Goal: Communication & Community: Answer question/provide support

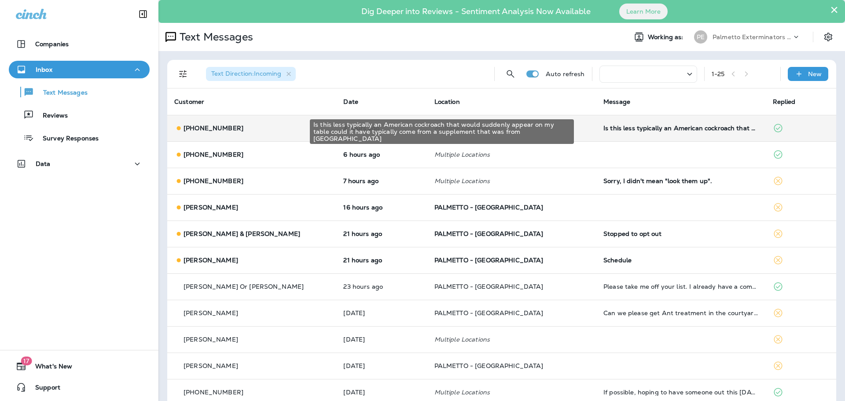
click at [635, 127] on div "Is this less typically an American cockroach that would suddenly appear on my t…" at bounding box center [681, 128] width 155 height 7
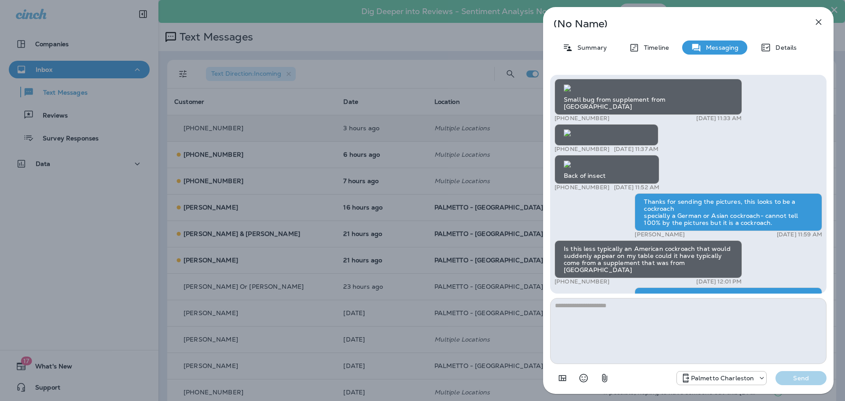
scroll to position [-704, 0]
click at [819, 23] on icon "button" at bounding box center [819, 22] width 6 height 6
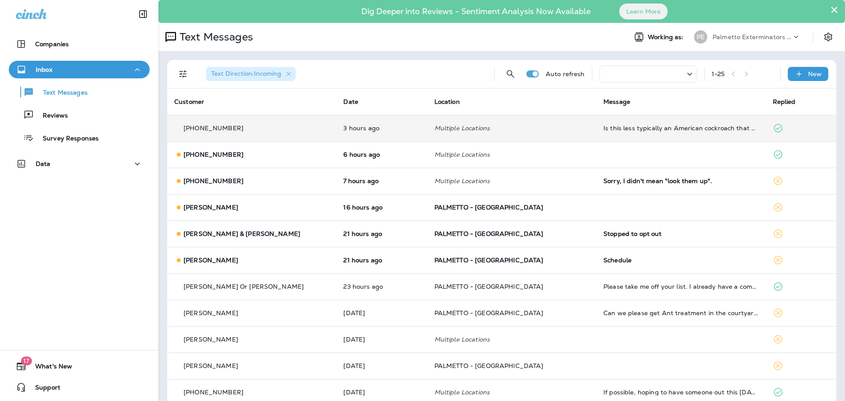
click at [214, 130] on p "[PHONE_NUMBER]" at bounding box center [214, 128] width 60 height 7
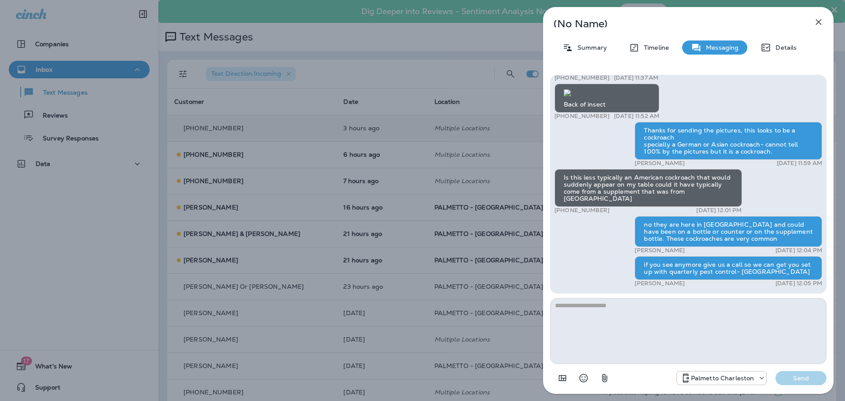
click at [819, 19] on icon "button" at bounding box center [819, 22] width 11 height 11
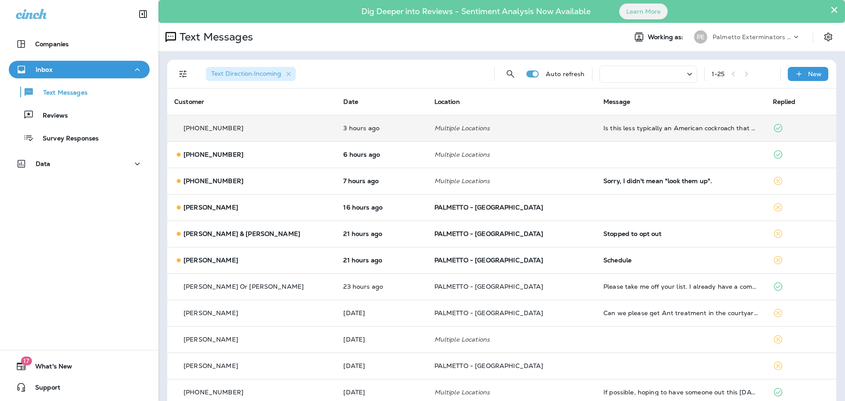
click at [795, 38] on use at bounding box center [797, 37] width 4 height 2
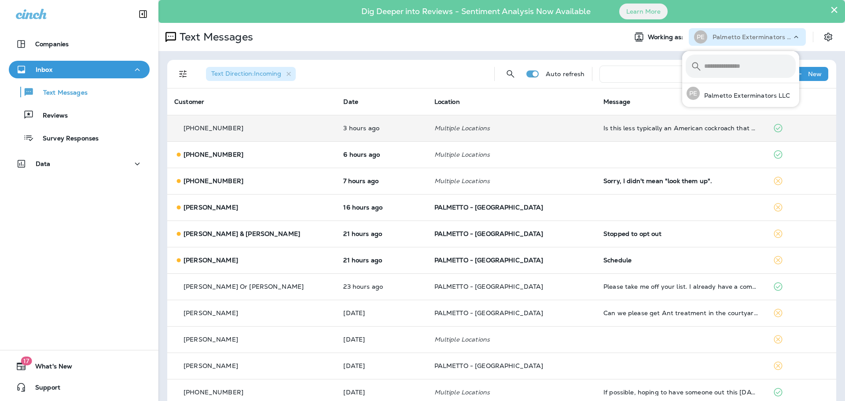
click at [392, 33] on div "Text Messages" at bounding box center [389, 37] width 461 height 18
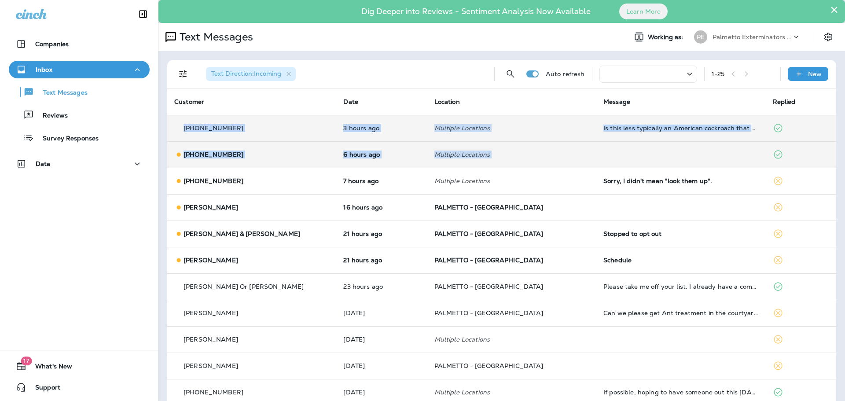
drag, startPoint x: 830, startPoint y: 110, endPoint x: 829, endPoint y: 147, distance: 37.4
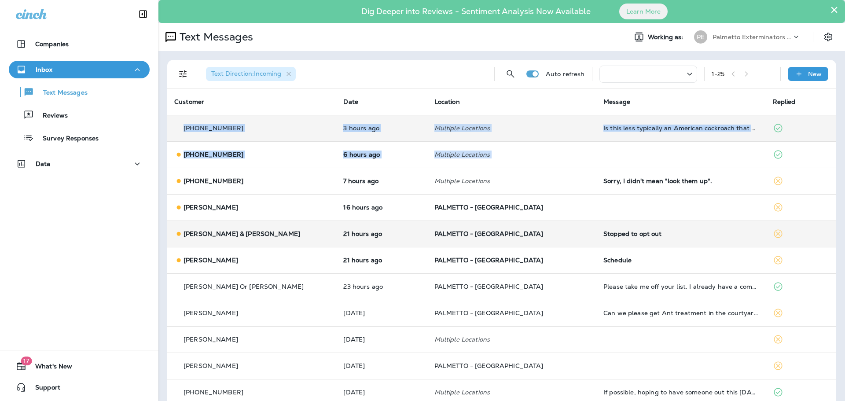
scroll to position [351, 0]
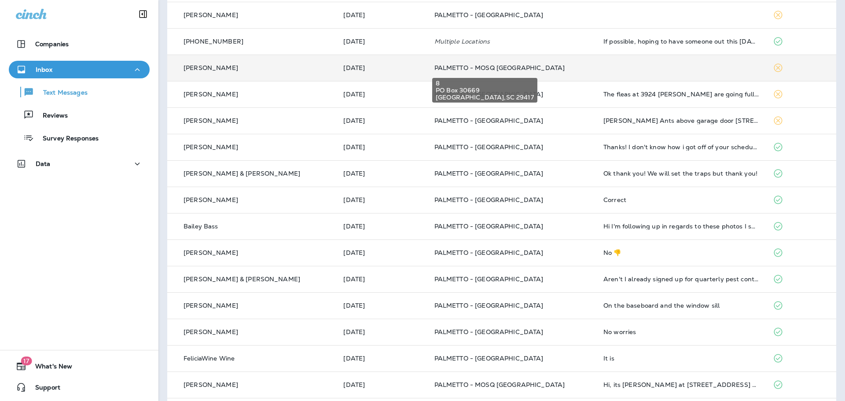
click at [507, 71] on span "PALMETTO - MOSQ [GEOGRAPHIC_DATA]" at bounding box center [500, 68] width 131 height 8
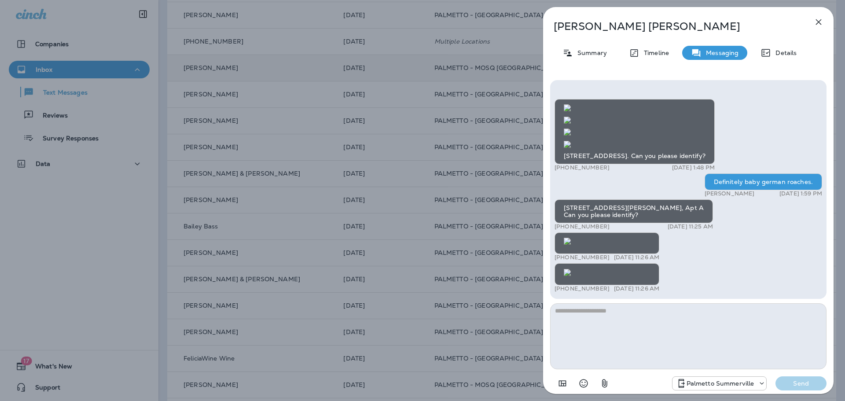
click at [571, 269] on img at bounding box center [567, 272] width 7 height 7
click at [571, 148] on img at bounding box center [567, 144] width 7 height 7
click at [571, 238] on img at bounding box center [567, 241] width 7 height 7
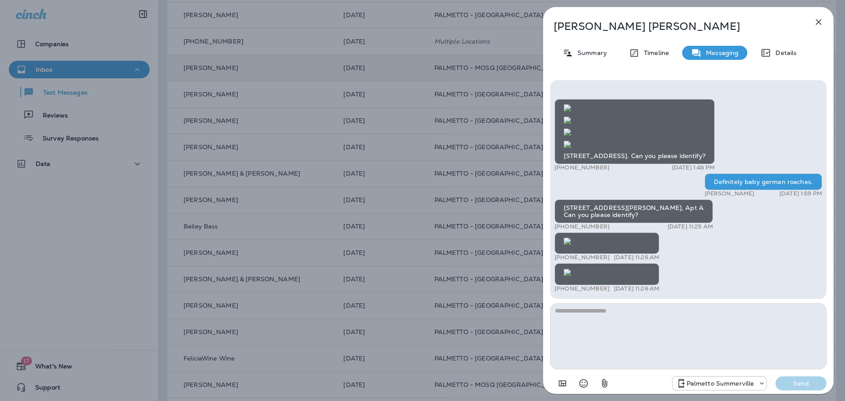
scroll to position [0, 0]
click at [571, 269] on img at bounding box center [567, 272] width 7 height 7
click at [619, 310] on textarea at bounding box center [688, 336] width 277 height 66
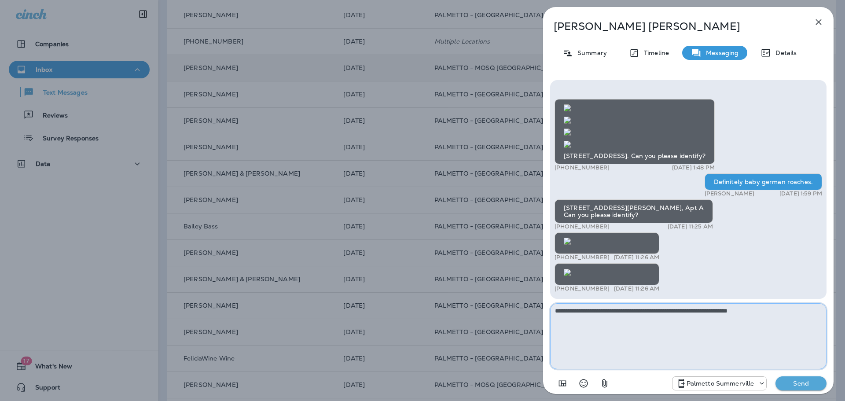
click at [790, 309] on textarea "**********" at bounding box center [688, 336] width 277 height 66
type textarea "**********"
click at [803, 392] on div "Palmetto Summerville Send" at bounding box center [688, 380] width 277 height 23
click at [799, 380] on p "Send" at bounding box center [801, 384] width 37 height 8
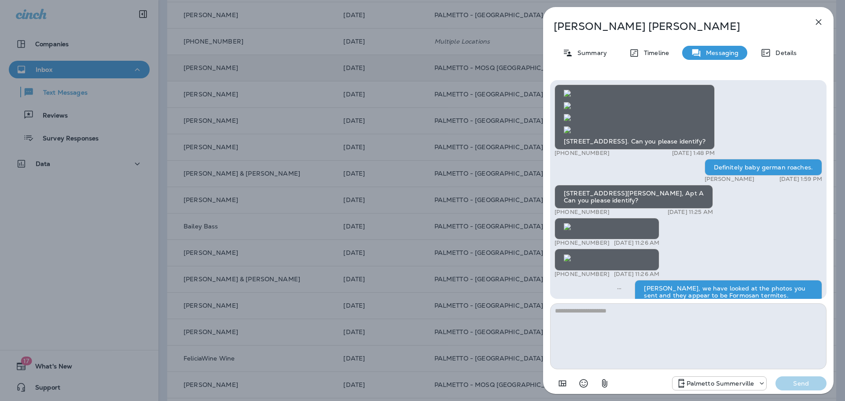
scroll to position [-1148, 0]
click at [820, 18] on icon "button" at bounding box center [819, 22] width 11 height 11
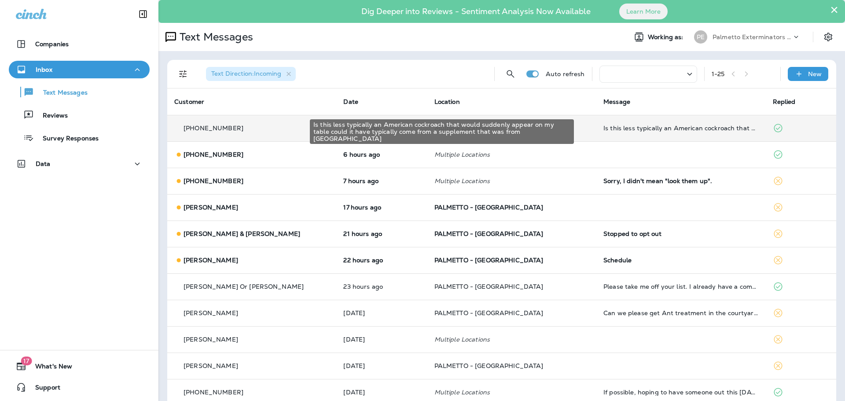
click at [661, 129] on div "Is this less typically an American cockroach that would suddenly appear on my t…" at bounding box center [681, 128] width 155 height 7
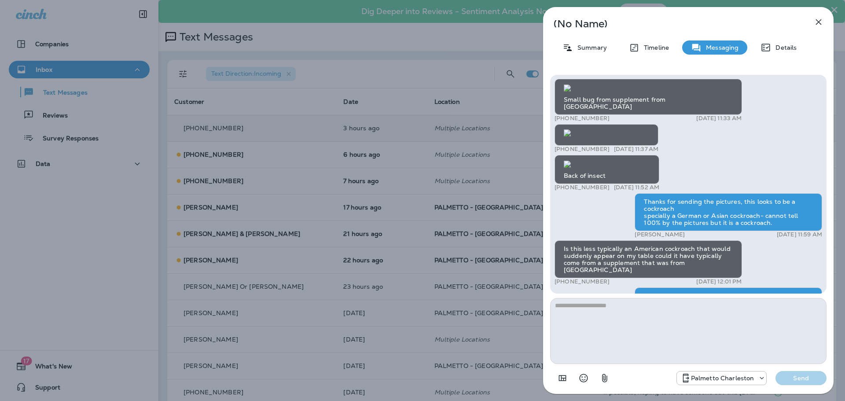
scroll to position [-704, 0]
click at [816, 27] on icon "button" at bounding box center [819, 22] width 11 height 11
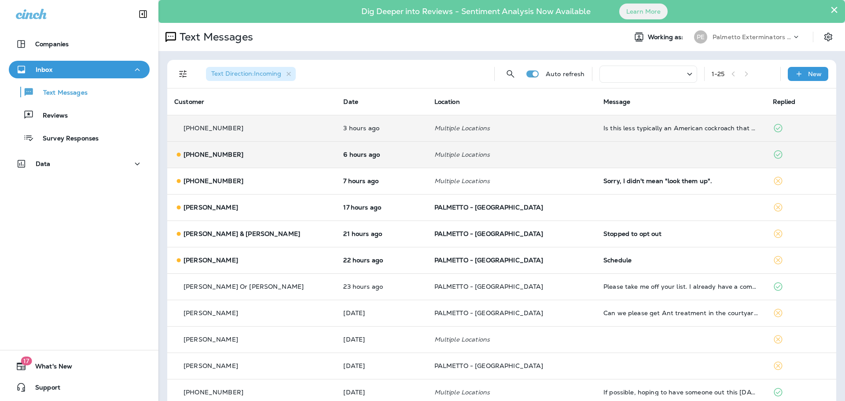
click at [191, 158] on p "[PHONE_NUMBER]" at bounding box center [214, 154] width 60 height 7
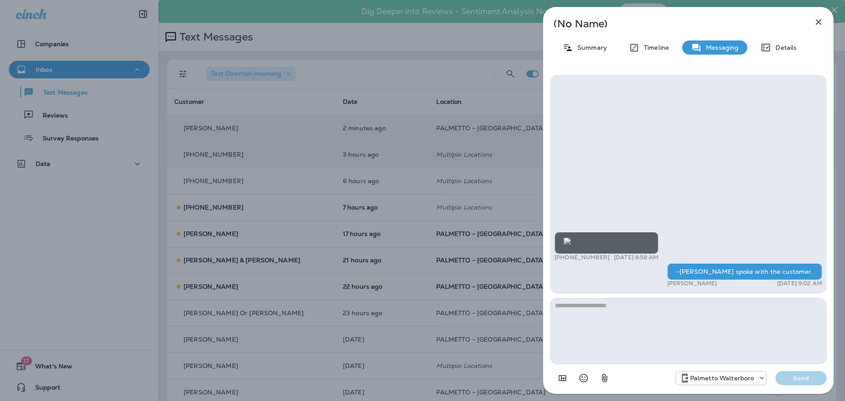
scroll to position [-62, 0]
click at [571, 238] on img at bounding box center [567, 241] width 7 height 7
click at [818, 21] on icon "button" at bounding box center [819, 22] width 6 height 6
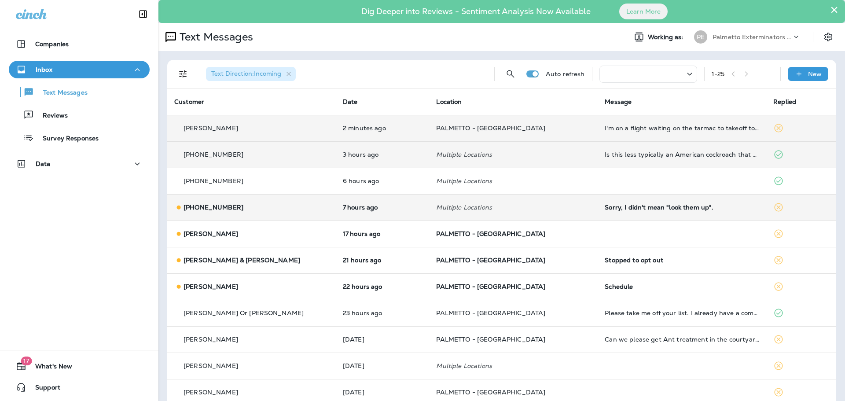
click at [192, 206] on p "[PHONE_NUMBER]" at bounding box center [214, 207] width 60 height 7
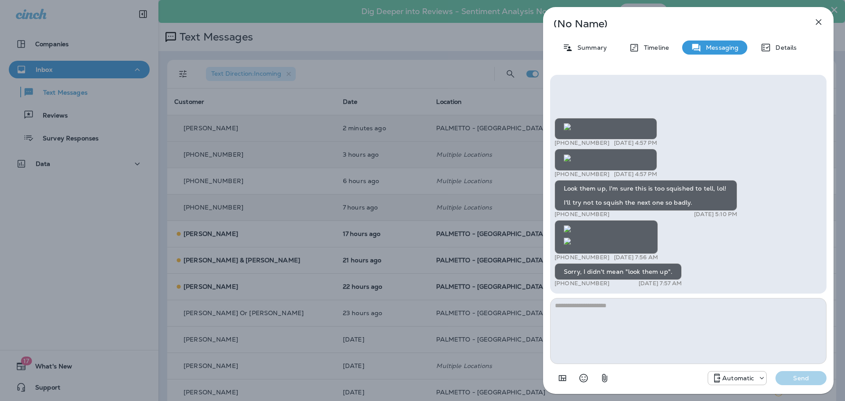
scroll to position [-192, 0]
click at [571, 232] on img at bounding box center [567, 228] width 7 height 7
click at [571, 130] on img at bounding box center [567, 126] width 7 height 7
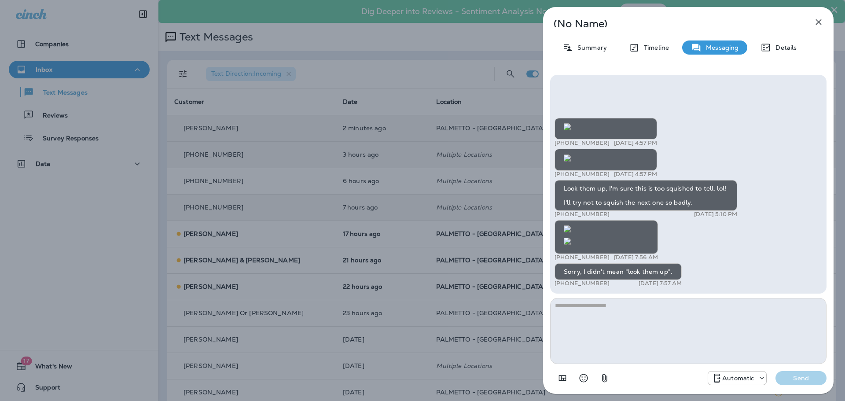
click at [571, 162] on img at bounding box center [567, 158] width 7 height 7
click at [571, 238] on img at bounding box center [567, 241] width 7 height 7
drag, startPoint x: 827, startPoint y: 254, endPoint x: 827, endPoint y: 271, distance: 17.2
click at [827, 271] on div "+1 (803) 317-5589 [DATE] 4:57 PM +1 (803) 317-5589 [DATE] 4:57 PM Look them up,…" at bounding box center [688, 231] width 291 height 326
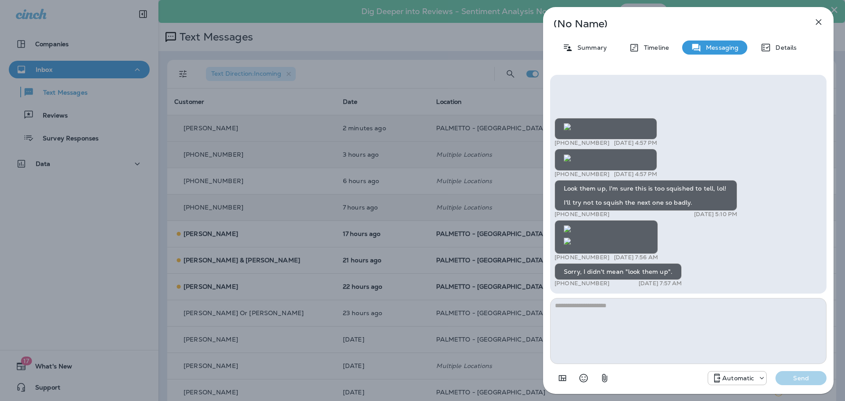
click at [571, 238] on img at bounding box center [567, 241] width 7 height 7
click at [617, 316] on textarea at bounding box center [688, 331] width 277 height 66
click at [592, 304] on textarea "**********" at bounding box center [688, 331] width 277 height 66
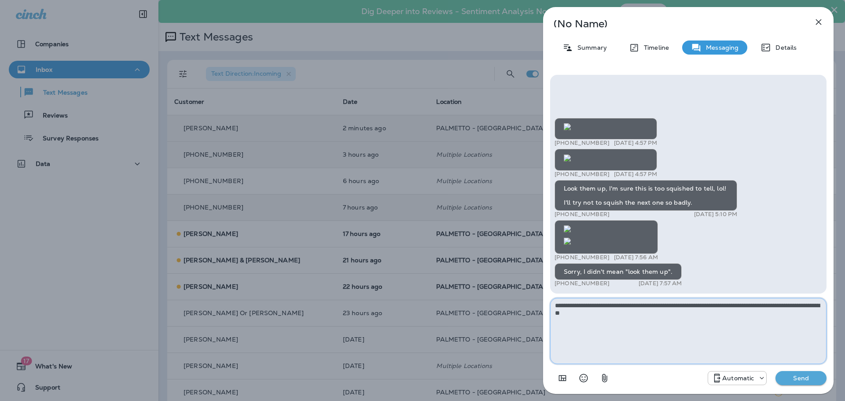
click at [659, 314] on textarea "**********" at bounding box center [688, 331] width 277 height 66
click at [716, 318] on textarea "**********" at bounding box center [688, 331] width 277 height 66
click at [658, 321] on textarea "**********" at bounding box center [688, 331] width 277 height 66
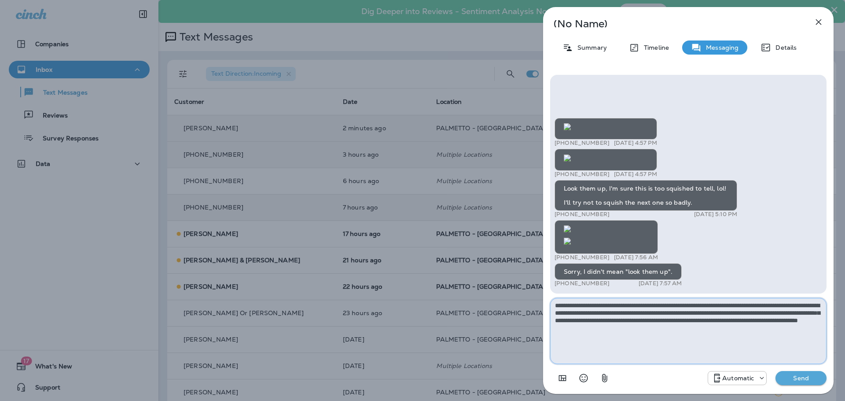
click at [760, 333] on textarea "**********" at bounding box center [688, 331] width 277 height 66
type textarea "**********"
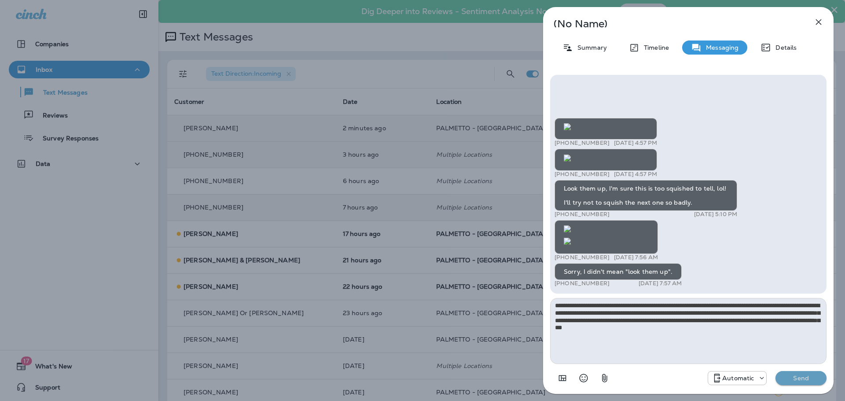
click at [794, 380] on p "Send" at bounding box center [801, 378] width 37 height 8
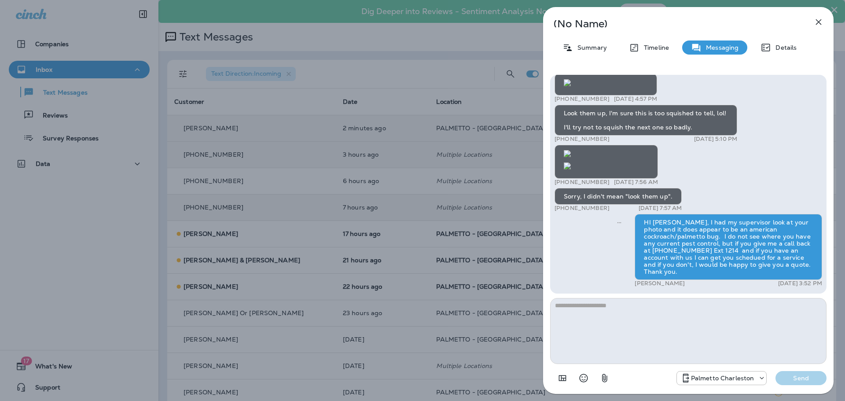
drag, startPoint x: 821, startPoint y: 22, endPoint x: 812, endPoint y: 21, distance: 8.4
click at [821, 22] on icon "button" at bounding box center [819, 22] width 11 height 11
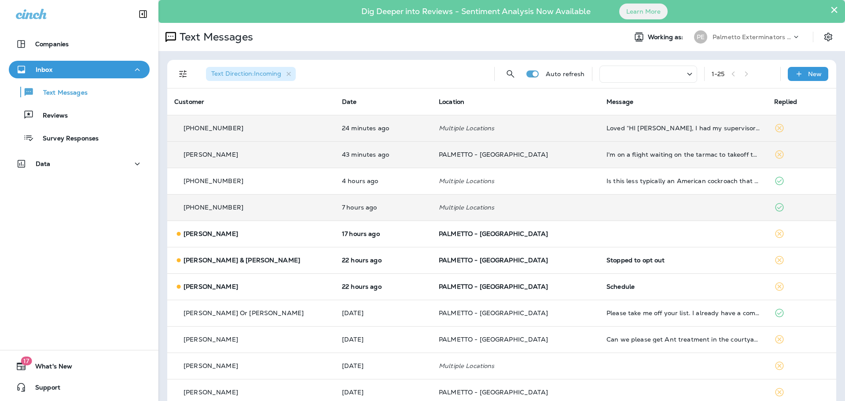
click at [223, 128] on p "[PHONE_NUMBER]" at bounding box center [214, 128] width 60 height 7
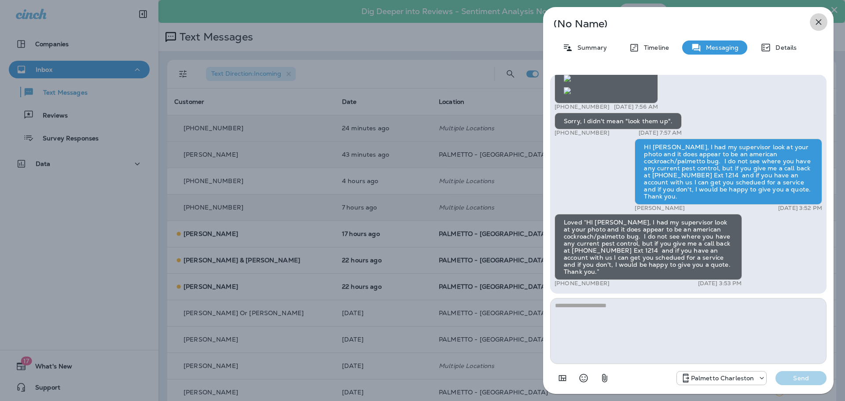
click at [815, 20] on icon "button" at bounding box center [819, 22] width 11 height 11
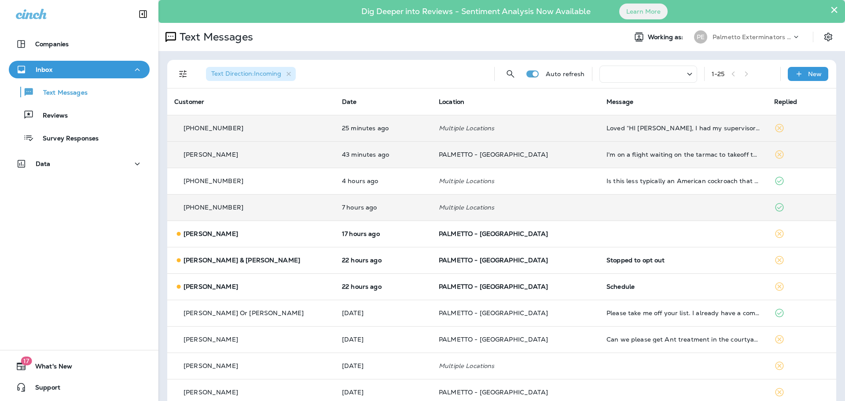
click at [221, 154] on p "[PERSON_NAME]" at bounding box center [211, 154] width 55 height 7
